Goal: Transaction & Acquisition: Purchase product/service

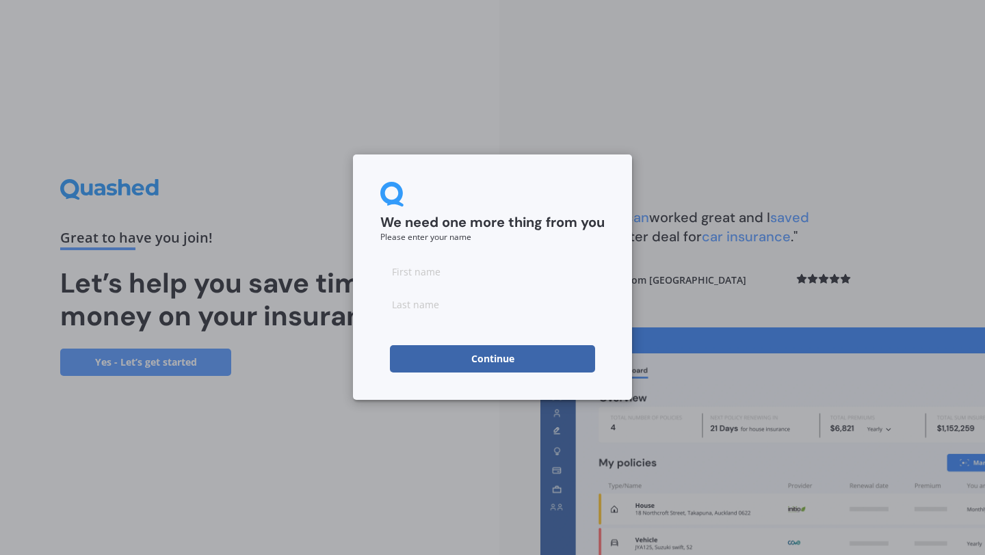
click at [436, 275] on input at bounding box center [492, 271] width 224 height 27
type input "Kielan"
click at [418, 310] on input at bounding box center [492, 304] width 224 height 27
type input "Flint"
click at [428, 358] on button "Continue" at bounding box center [492, 358] width 205 height 27
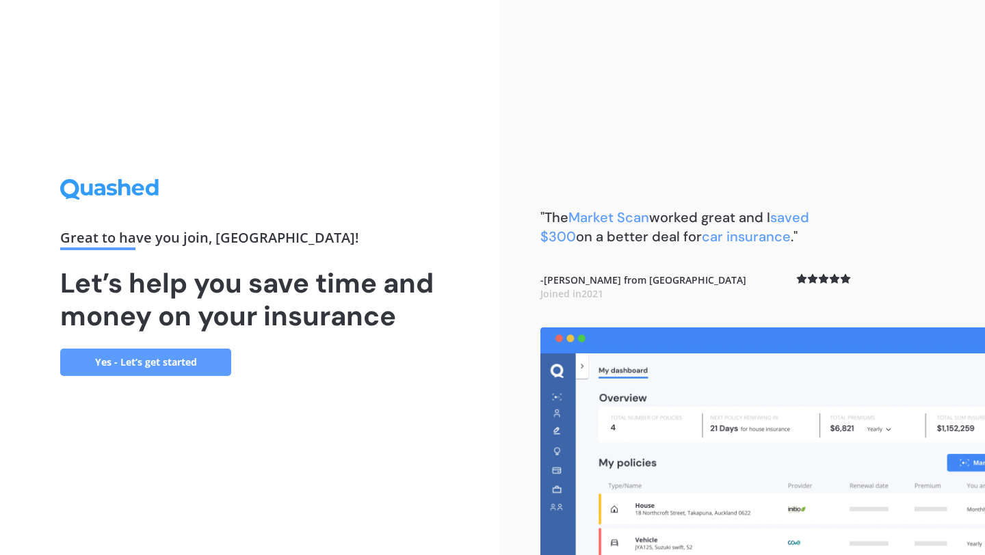
click at [204, 365] on link "Yes - Let’s get started" at bounding box center [145, 362] width 171 height 27
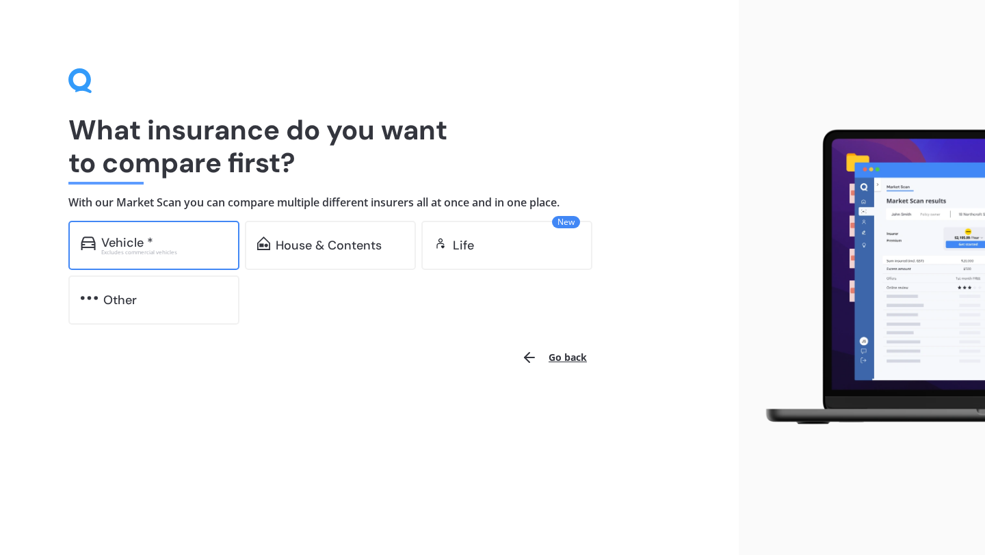
click at [188, 243] on div "Vehicle *" at bounding box center [164, 243] width 126 height 14
click at [147, 307] on div "Other" at bounding box center [153, 300] width 171 height 49
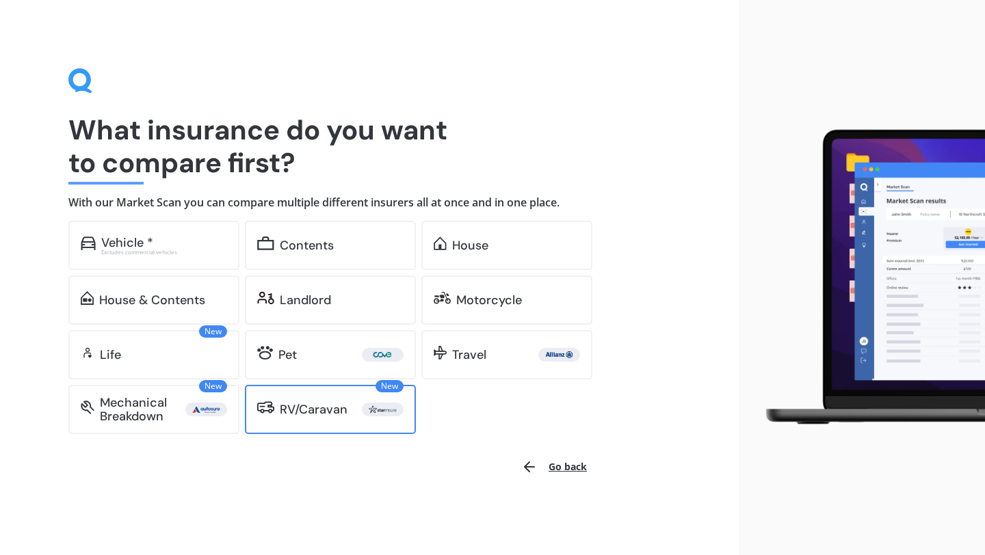
click at [306, 403] on div "RV/Caravan" at bounding box center [314, 410] width 68 height 14
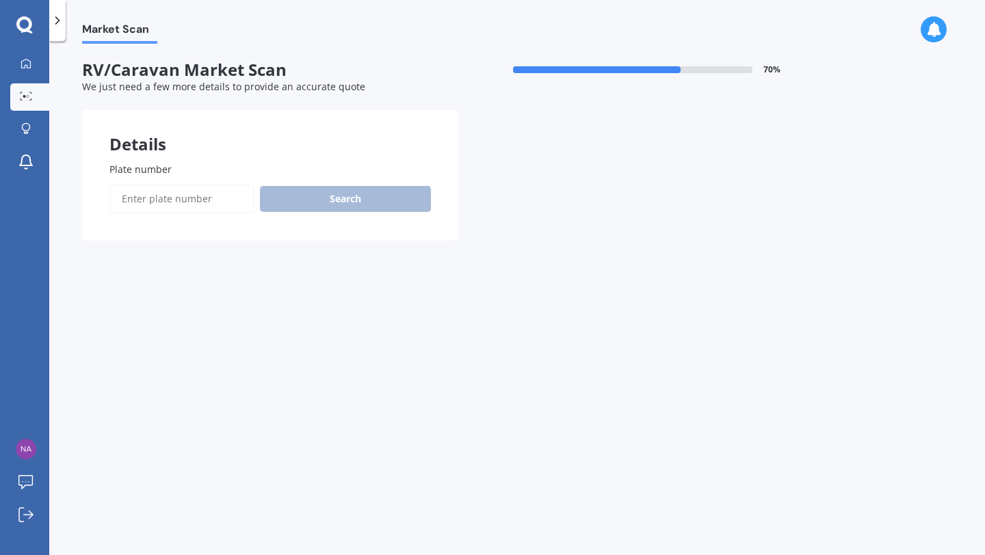
click at [169, 202] on input "Plate number" at bounding box center [181, 199] width 145 height 29
type input "ezz775"
click at [0, 0] on button "Next" at bounding box center [0, 0] width 0 height 0
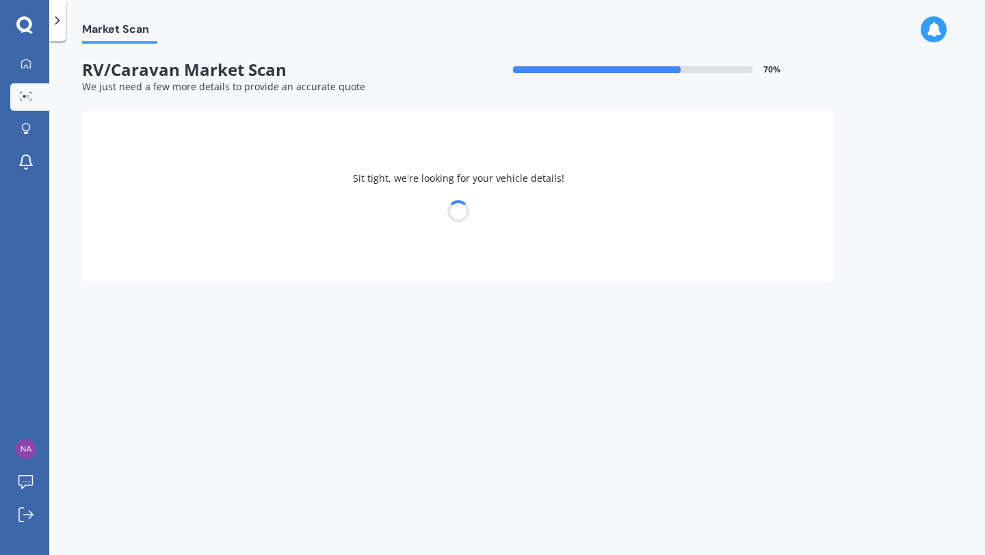
select select "NISSAN"
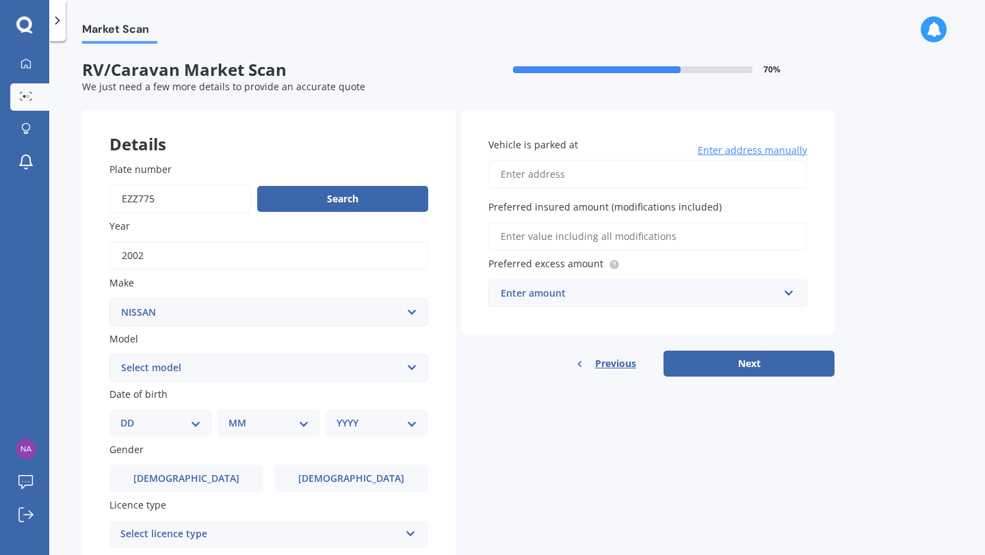
click at [203, 366] on select "Select model" at bounding box center [268, 367] width 319 height 27
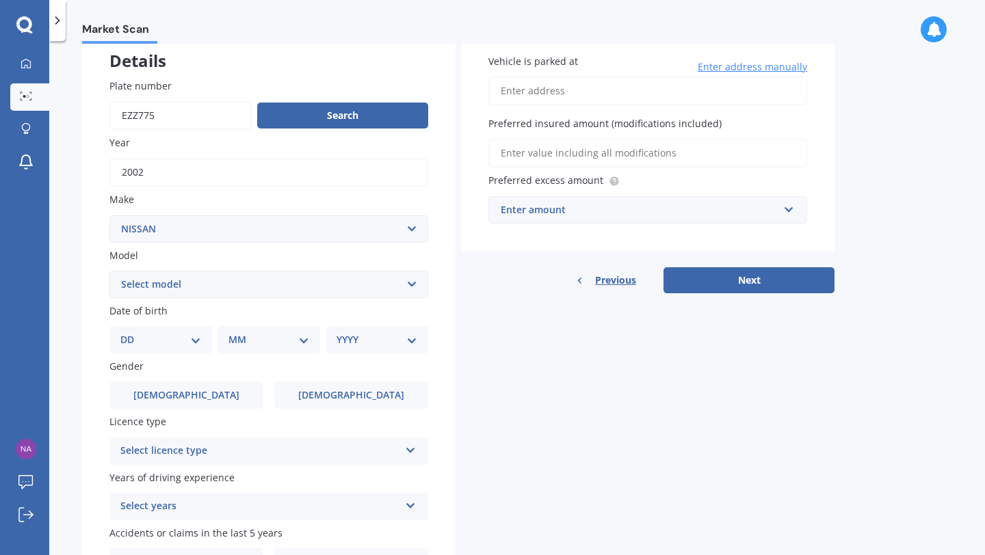
scroll to position [100, 0]
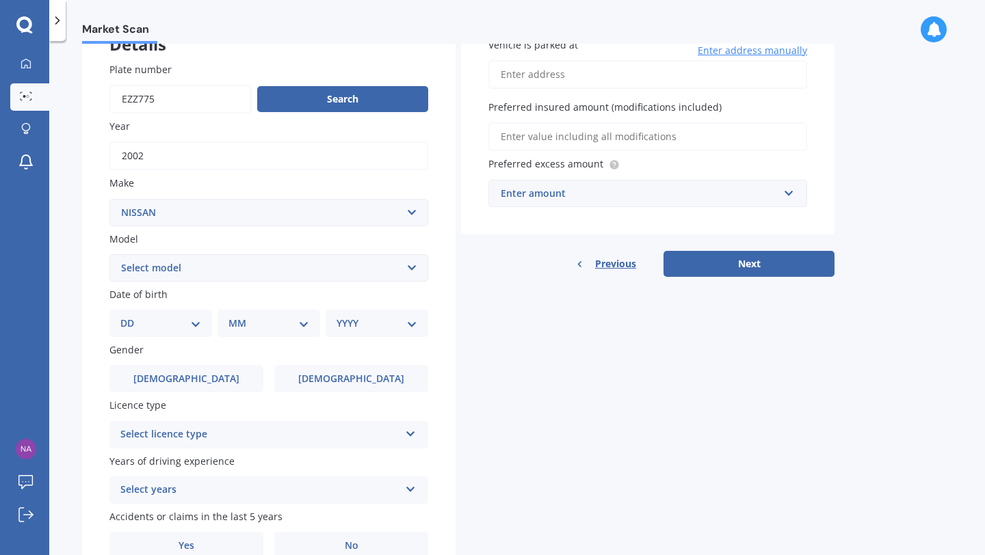
click at [414, 266] on select "Select model" at bounding box center [268, 267] width 319 height 27
click at [183, 327] on select "DD 01 02 03 04 05 06 07 08 09 10 11 12 13 14 15 16 17 18 19 20 21 22 23 24 25 2…" at bounding box center [160, 323] width 81 height 15
select select "14"
click at [131, 316] on select "DD 01 02 03 04 05 06 07 08 09 10 11 12 13 14 15 16 17 18 19 20 21 22 23 24 25 2…" at bounding box center [160, 323] width 81 height 15
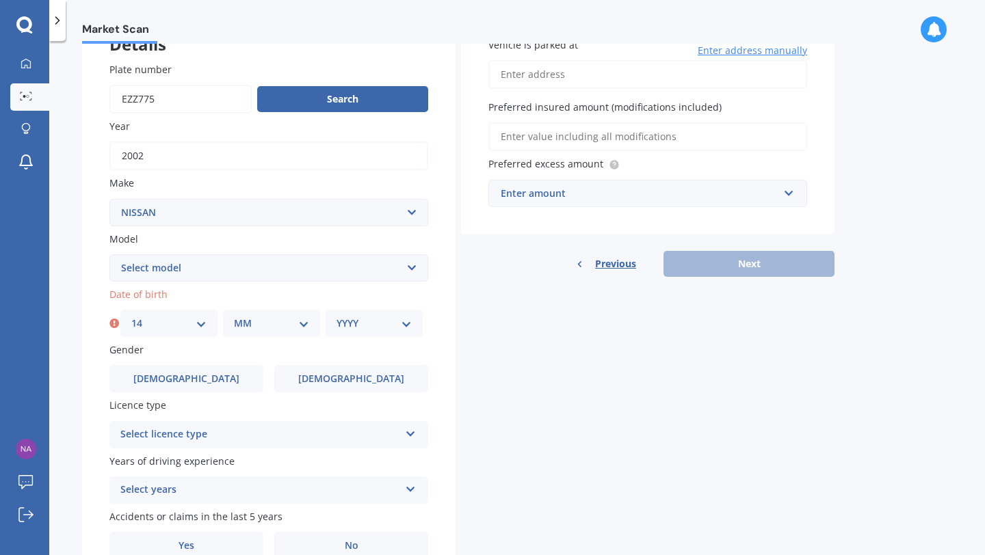
click at [255, 324] on select "MM 01 02 03 04 05 06 07 08 09 10 11 12" at bounding box center [271, 323] width 75 height 15
select select "04"
click at [234, 316] on select "MM 01 02 03 04 05 06 07 08 09 10 11 12" at bounding box center [271, 323] width 75 height 15
click at [369, 313] on div "YYYY 2025 2024 2023 2022 2021 2020 2019 2018 2017 2016 2015 2014 2013 2012 2011…" at bounding box center [373, 323] width 97 height 27
click at [358, 330] on select "YYYY 2025 2024 2023 2022 2021 2020 2019 2018 2017 2016 2015 2014 2013 2012 2011…" at bounding box center [373, 323] width 75 height 15
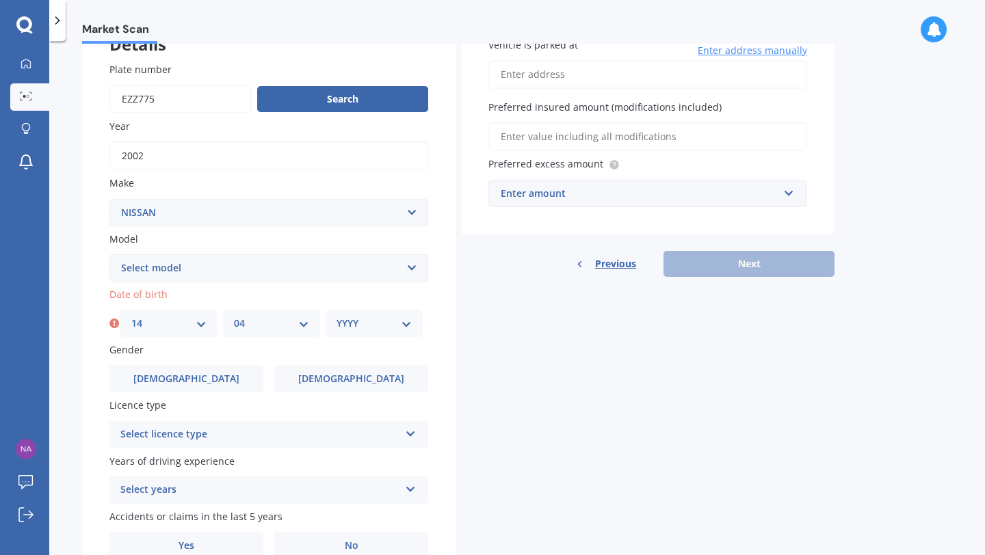
select select "1997"
click at [336, 316] on select "YYYY 2025 2024 2023 2022 2021 2020 2019 2018 2017 2016 2015 2014 2013 2012 2011…" at bounding box center [373, 323] width 75 height 15
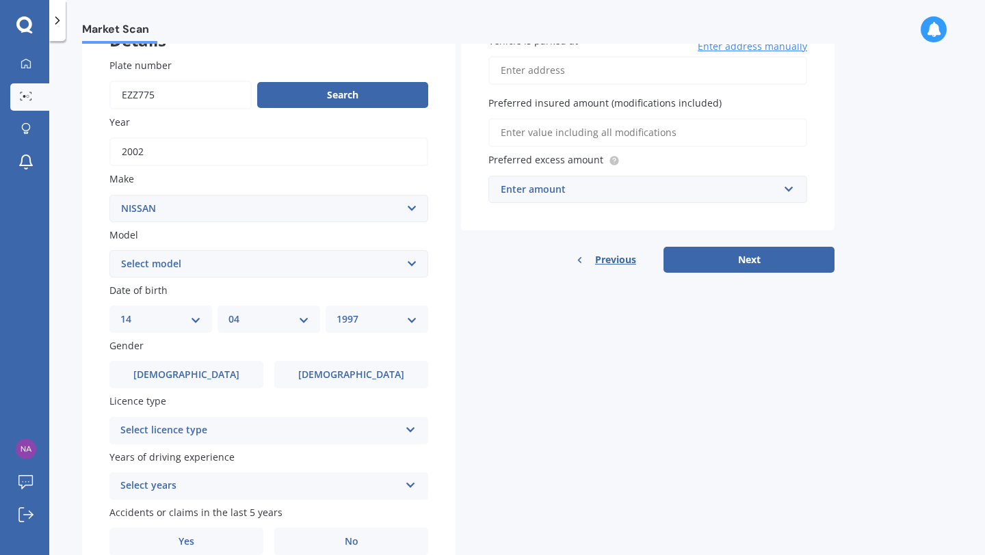
scroll to position [109, 0]
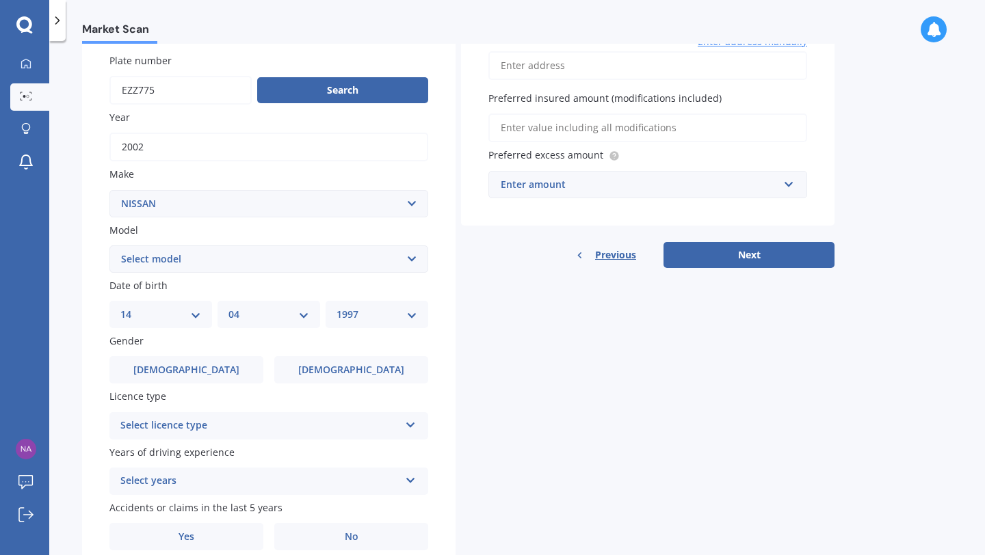
click at [408, 261] on select "Select model" at bounding box center [268, 258] width 319 height 27
click at [253, 434] on div "Select licence type" at bounding box center [259, 426] width 279 height 16
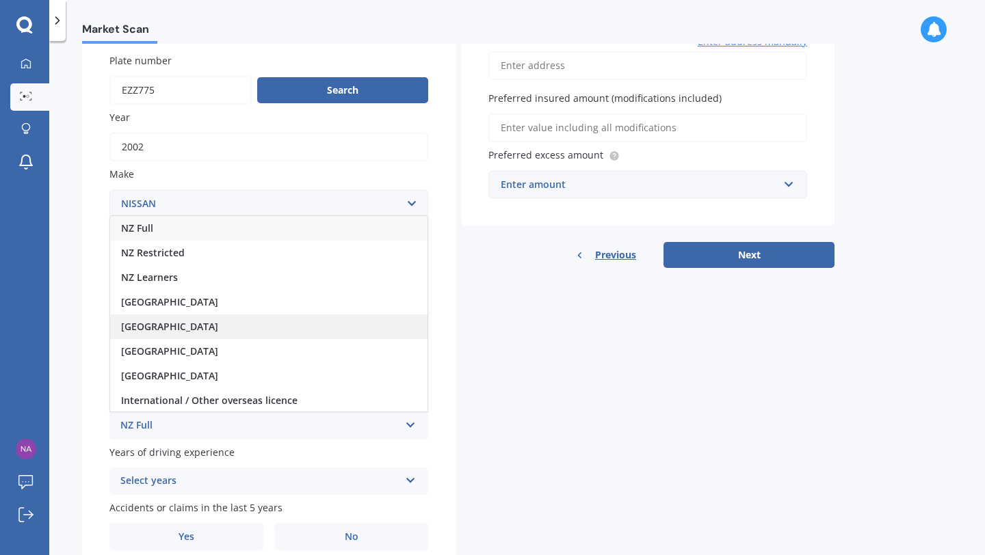
click at [215, 332] on div "[GEOGRAPHIC_DATA]" at bounding box center [268, 327] width 317 height 25
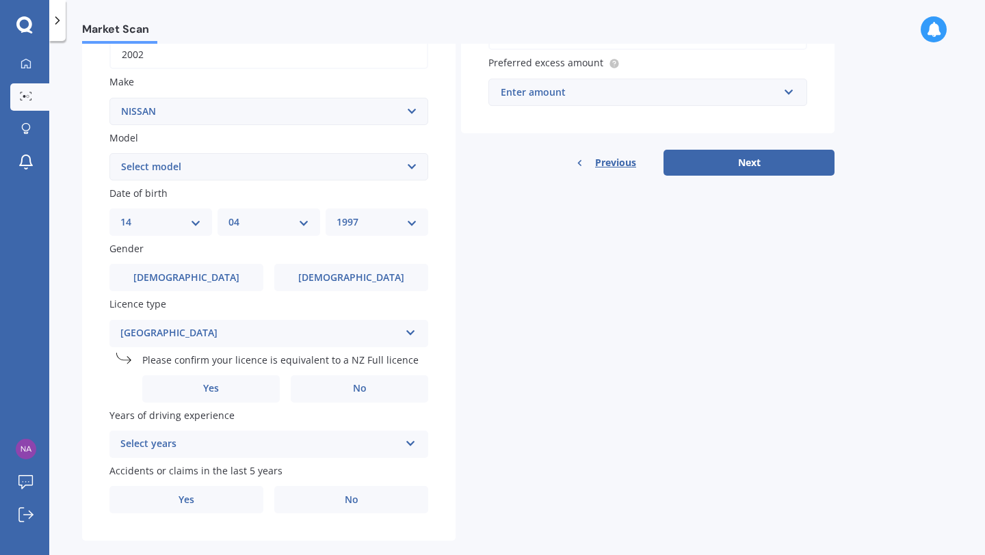
scroll to position [222, 0]
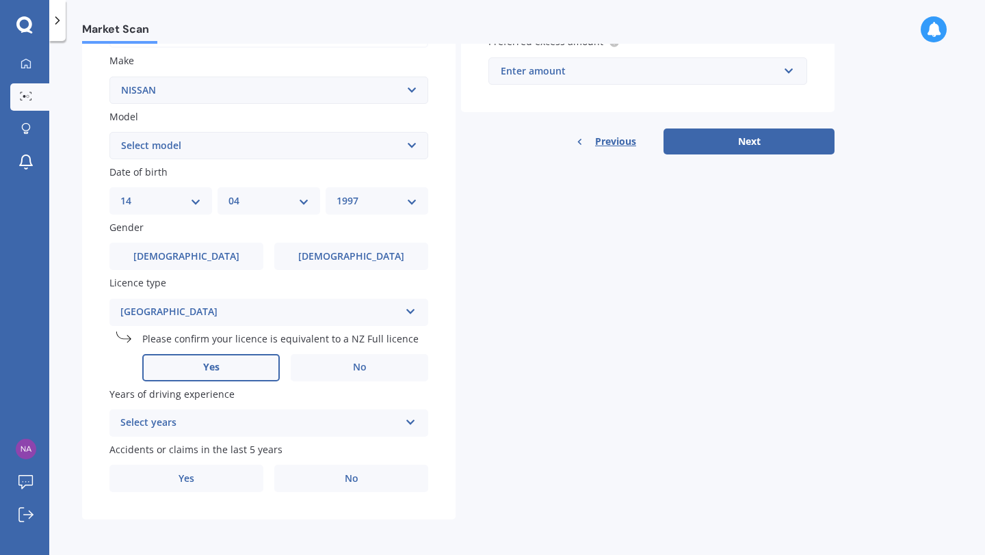
click at [227, 371] on label "Yes" at bounding box center [210, 367] width 137 height 27
click at [0, 0] on input "Yes" at bounding box center [0, 0] width 0 height 0
click at [227, 371] on label "Yes" at bounding box center [210, 367] width 137 height 27
click at [0, 0] on input "Yes" at bounding box center [0, 0] width 0 height 0
click at [285, 427] on div "Select years" at bounding box center [259, 423] width 279 height 16
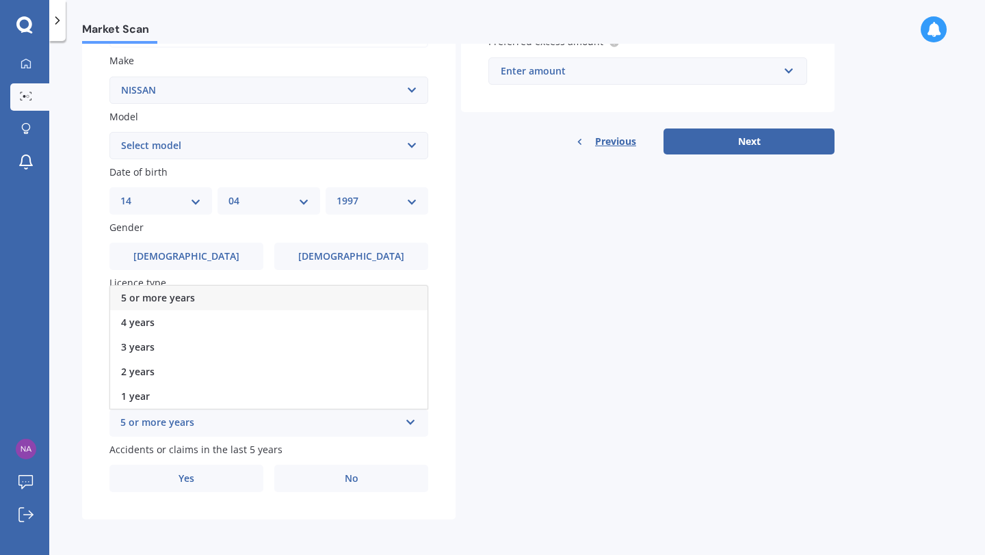
click at [274, 299] on div "5 or more years" at bounding box center [268, 298] width 317 height 25
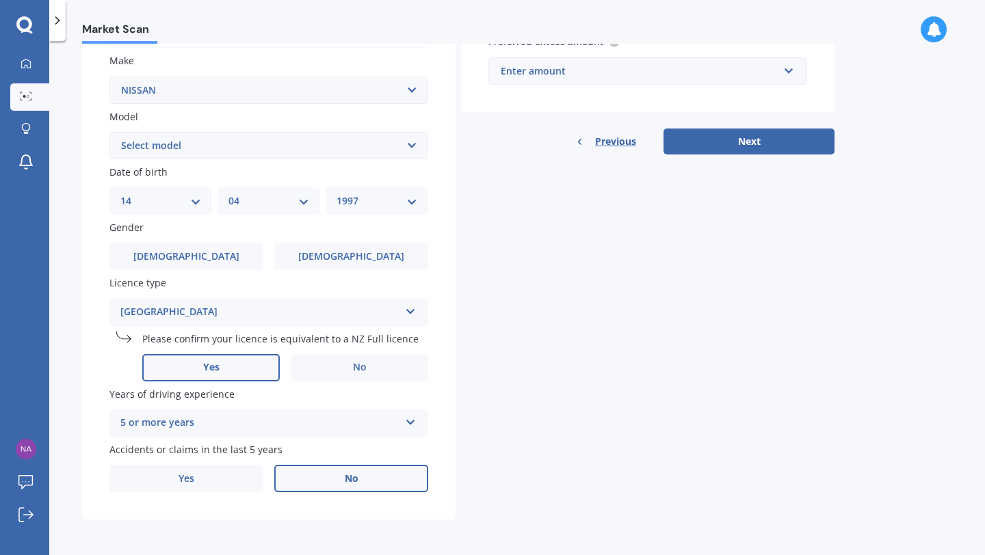
click at [357, 479] on span "No" at bounding box center [352, 479] width 14 height 12
click at [0, 0] on input "No" at bounding box center [0, 0] width 0 height 0
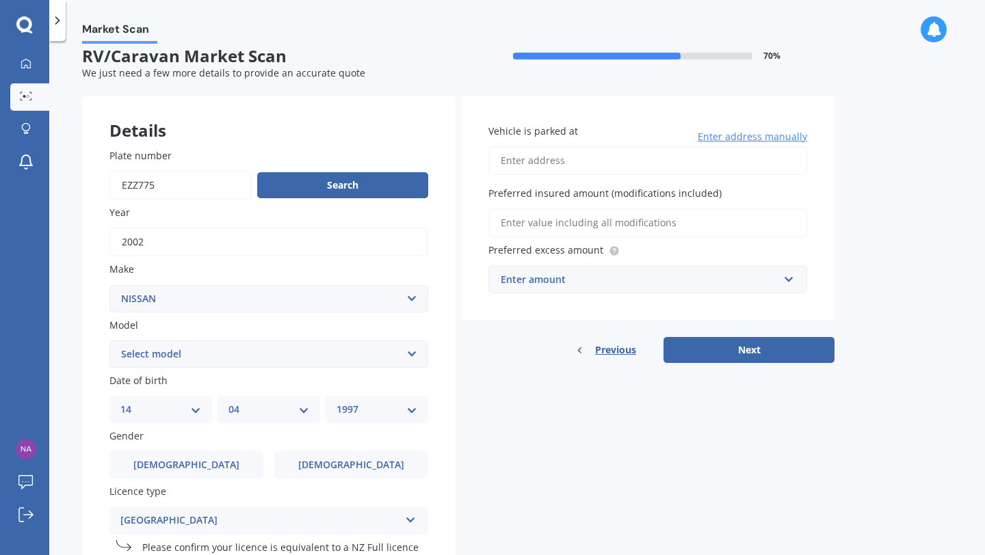
scroll to position [12, 0]
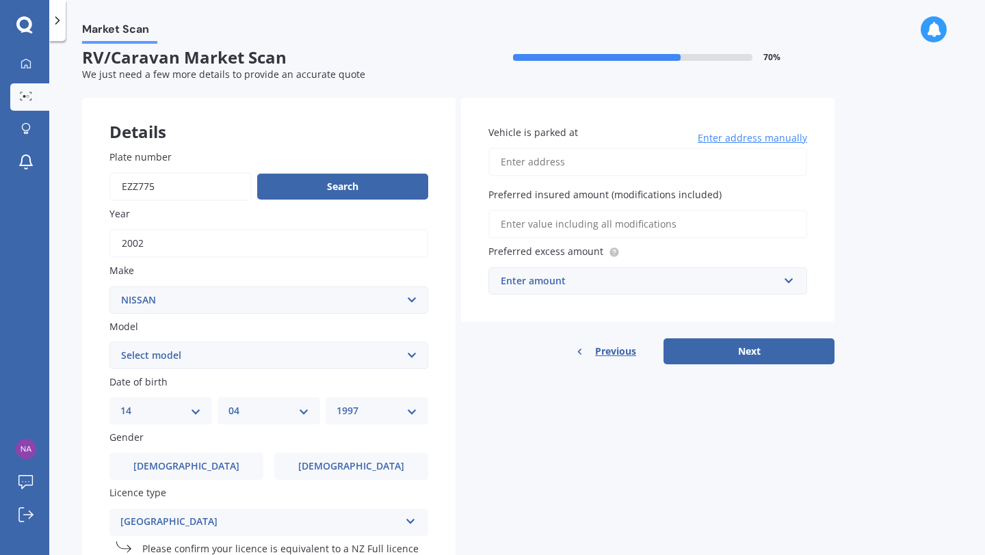
click at [545, 169] on input "Vehicle is parked at" at bounding box center [647, 162] width 319 height 29
type input "[STREET_ADDRESS][PERSON_NAME]"
click at [678, 228] on input "Preferred insured amount (modifications included)" at bounding box center [647, 224] width 319 height 29
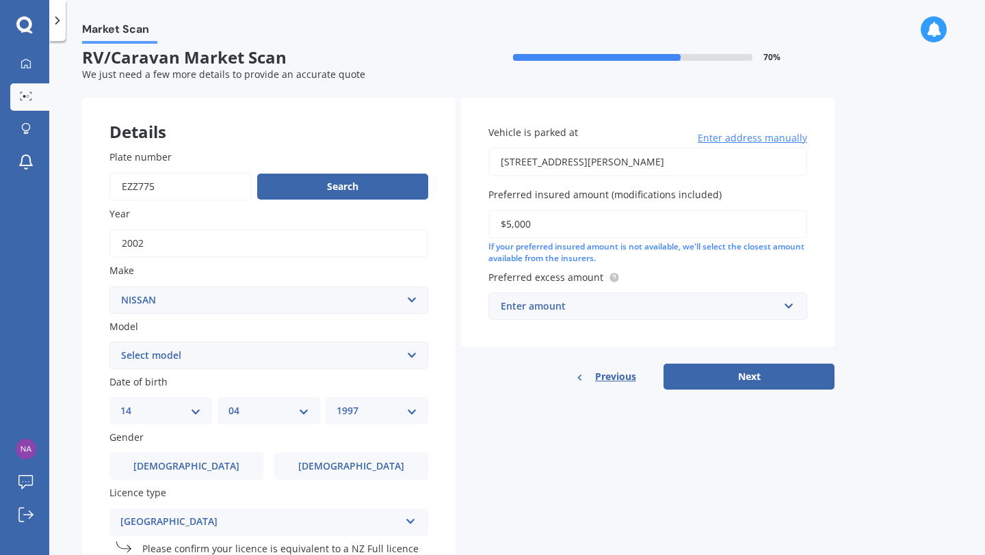
type input "$5,000"
click at [525, 350] on div "Vehicle is parked at [STREET_ADDRESS][PERSON_NAME] Enter address manually Prefe…" at bounding box center [647, 244] width 373 height 292
click at [536, 317] on input "text" at bounding box center [643, 306] width 306 height 26
click at [538, 336] on div "$500" at bounding box center [647, 331] width 317 height 25
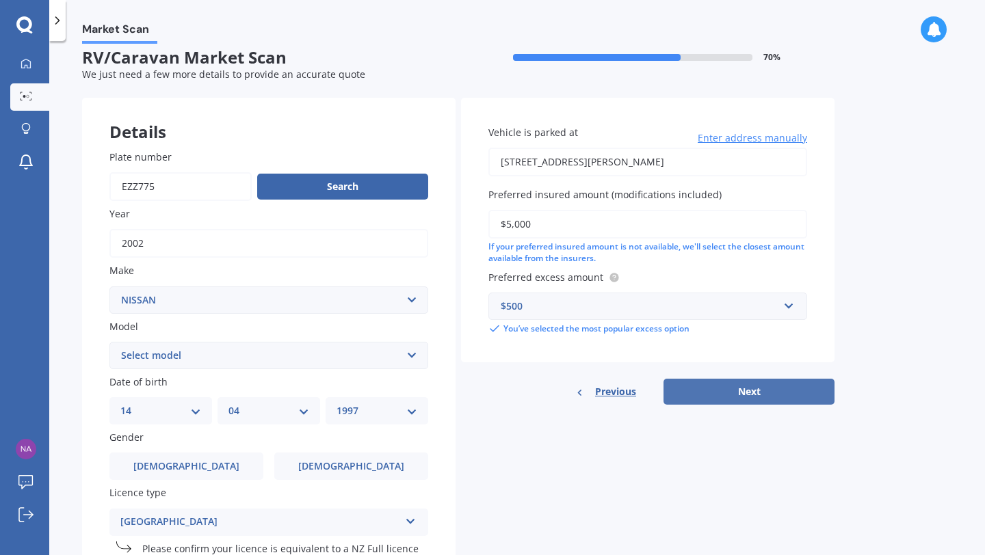
click at [708, 384] on button "Next" at bounding box center [748, 392] width 171 height 26
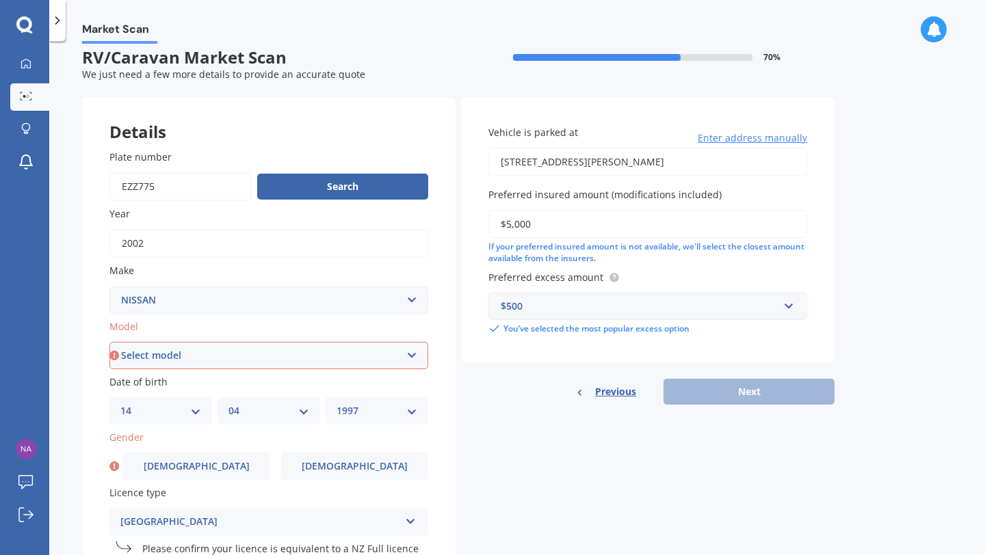
click at [375, 358] on select "Select model" at bounding box center [268, 355] width 319 height 27
click at [314, 306] on select "Select make AC ADRIA AIRSTREAM ALFA ROMEO ASTON [PERSON_NAME] AUDI AUSTIN AVAN …" at bounding box center [268, 299] width 319 height 27
click at [109, 286] on select "Select make AC ADRIA AIRSTREAM ALFA ROMEO ASTON [PERSON_NAME] AUDI AUSTIN AVAN …" at bounding box center [268, 299] width 319 height 27
click at [279, 362] on select "Select model" at bounding box center [268, 355] width 319 height 27
click at [198, 466] on span "[DEMOGRAPHIC_DATA]" at bounding box center [196, 467] width 109 height 12
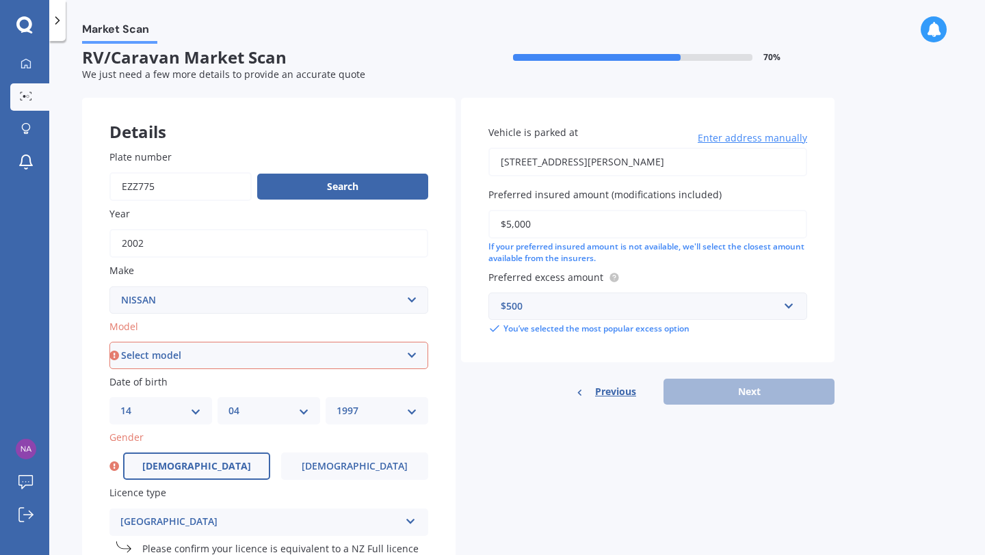
click at [0, 0] on input "[DEMOGRAPHIC_DATA]" at bounding box center [0, 0] width 0 height 0
click at [417, 353] on select "Select model" at bounding box center [268, 355] width 319 height 27
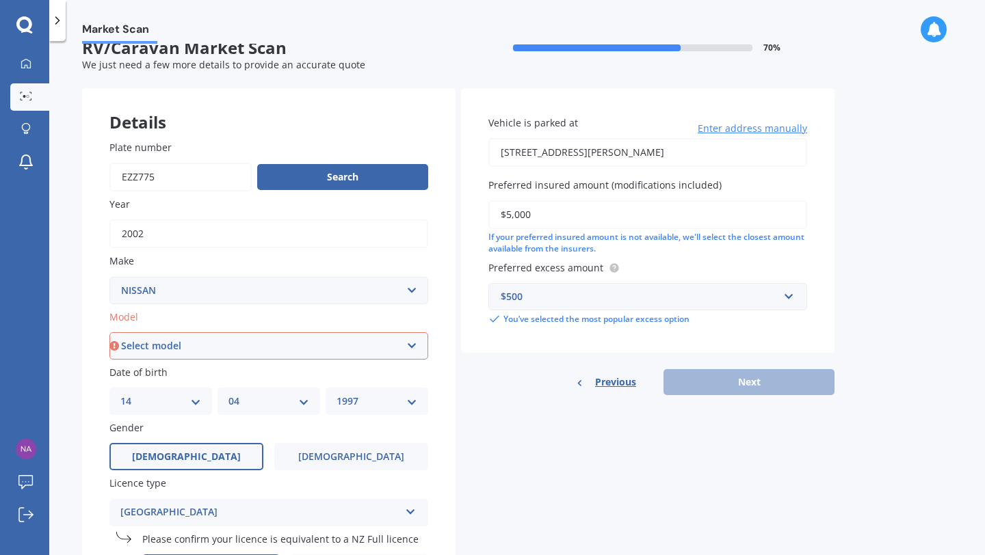
scroll to position [24, 0]
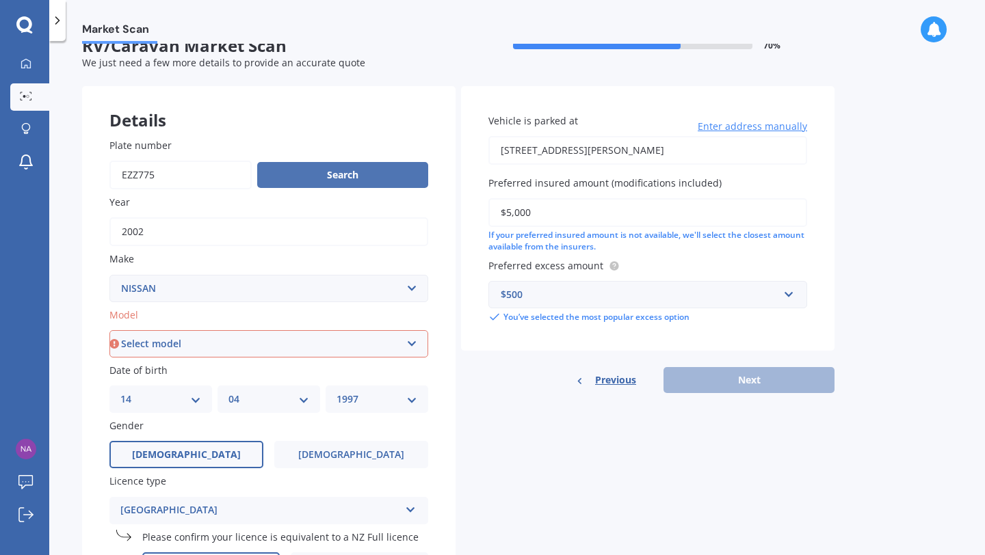
click at [310, 181] on button "Search" at bounding box center [342, 175] width 171 height 26
click at [211, 344] on select "Select model" at bounding box center [268, 343] width 319 height 27
click at [698, 377] on div "Previous Next" at bounding box center [647, 380] width 373 height 26
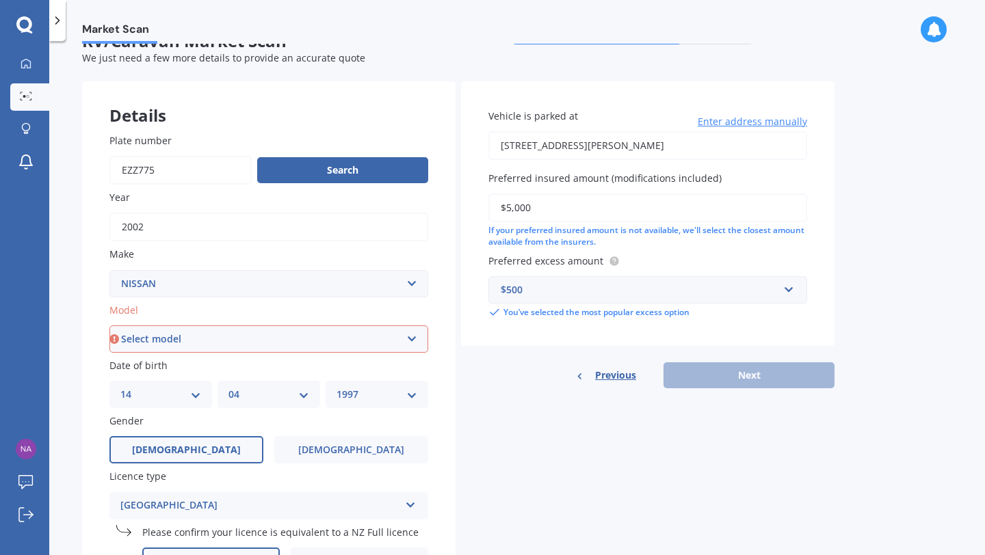
scroll to position [0, 0]
